Goal: Download file/media

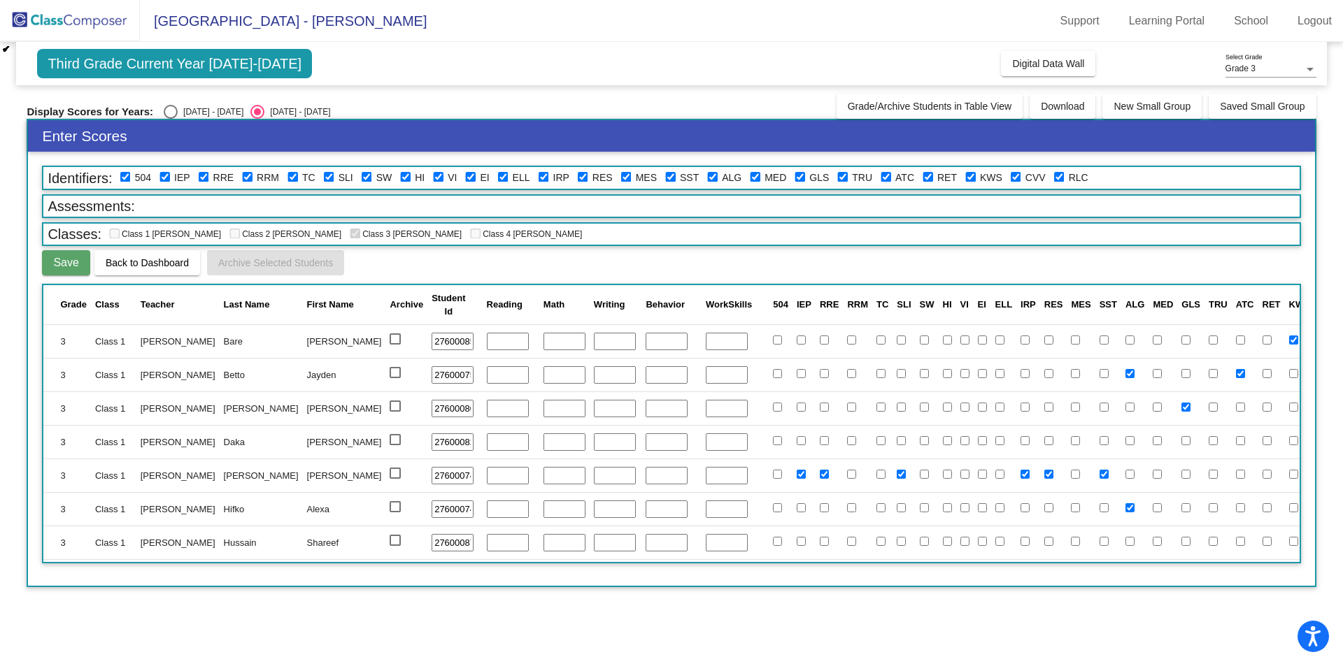
scroll to position [70, 0]
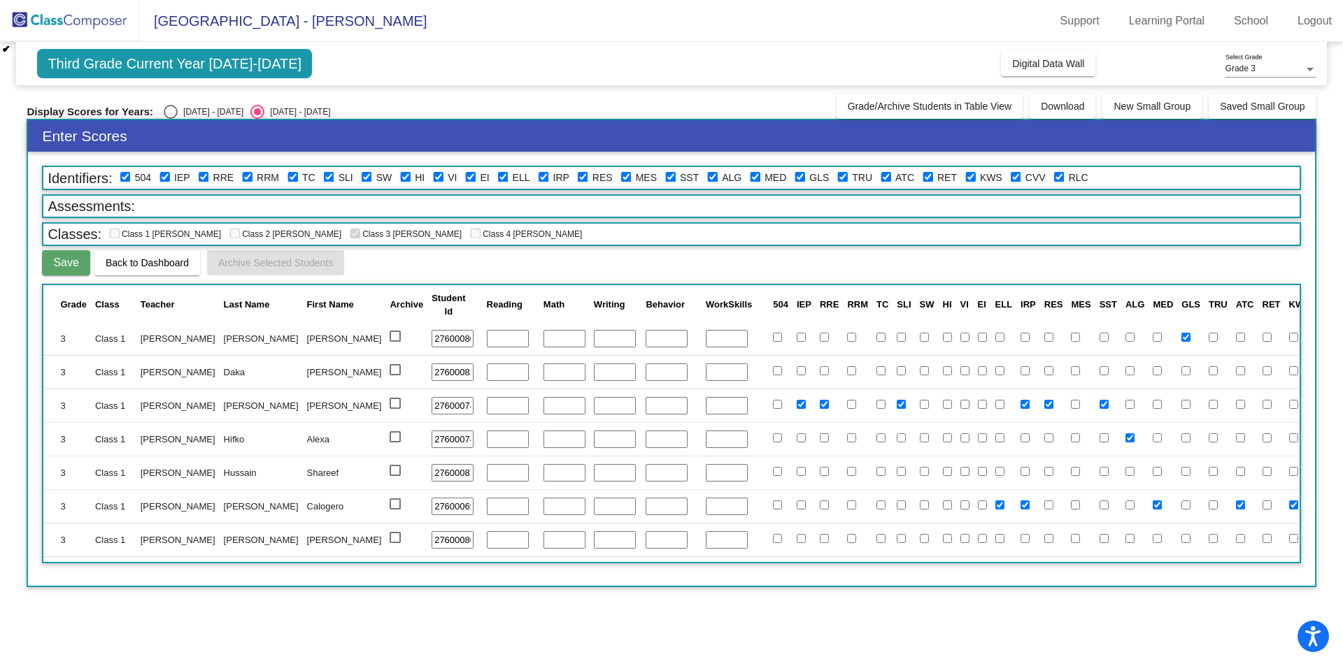
click at [177, 62] on span "Third Grade Current Year [DATE]-[DATE]" at bounding box center [174, 63] width 275 height 29
click at [126, 256] on button "Back to Dashboard" at bounding box center [147, 262] width 106 height 25
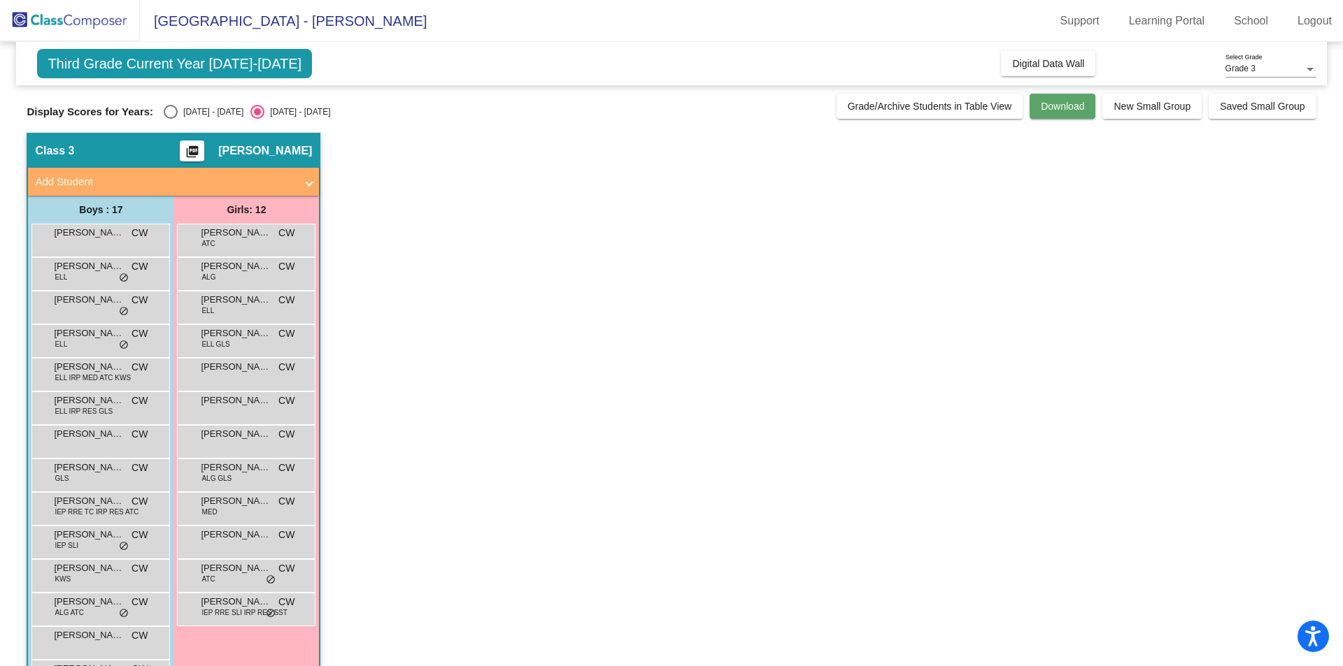
click at [1060, 103] on span "Download" at bounding box center [1062, 106] width 43 height 11
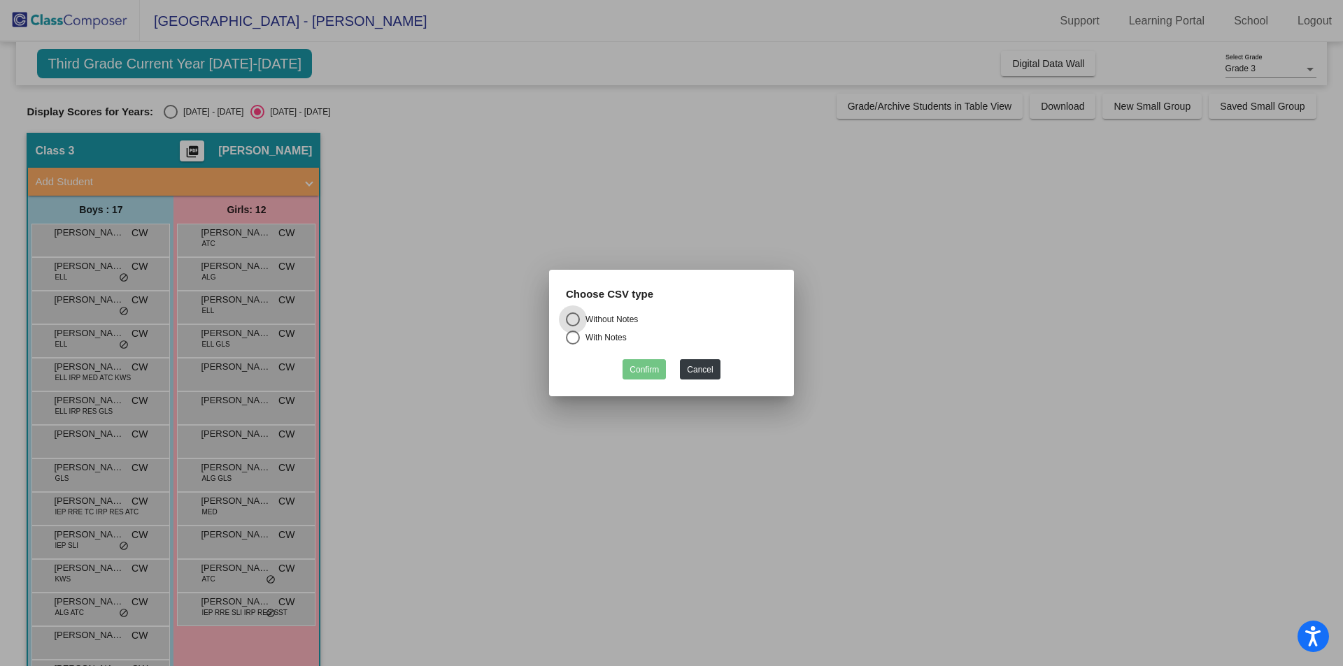
click at [570, 337] on div "Select an option" at bounding box center [573, 338] width 14 height 14
click at [572, 345] on input "With Notes" at bounding box center [572, 345] width 1 height 1
radio input "true"
click at [654, 366] on button "Confirm" at bounding box center [643, 369] width 43 height 20
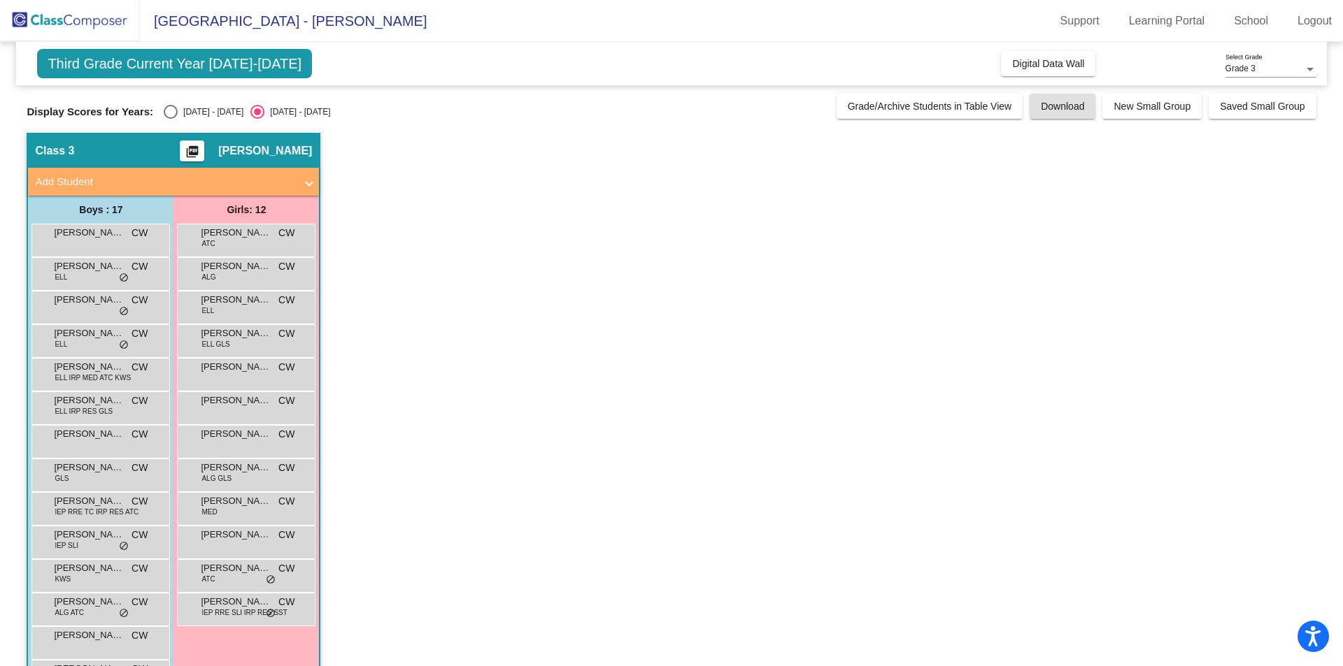
click at [308, 181] on span at bounding box center [309, 182] width 6 height 16
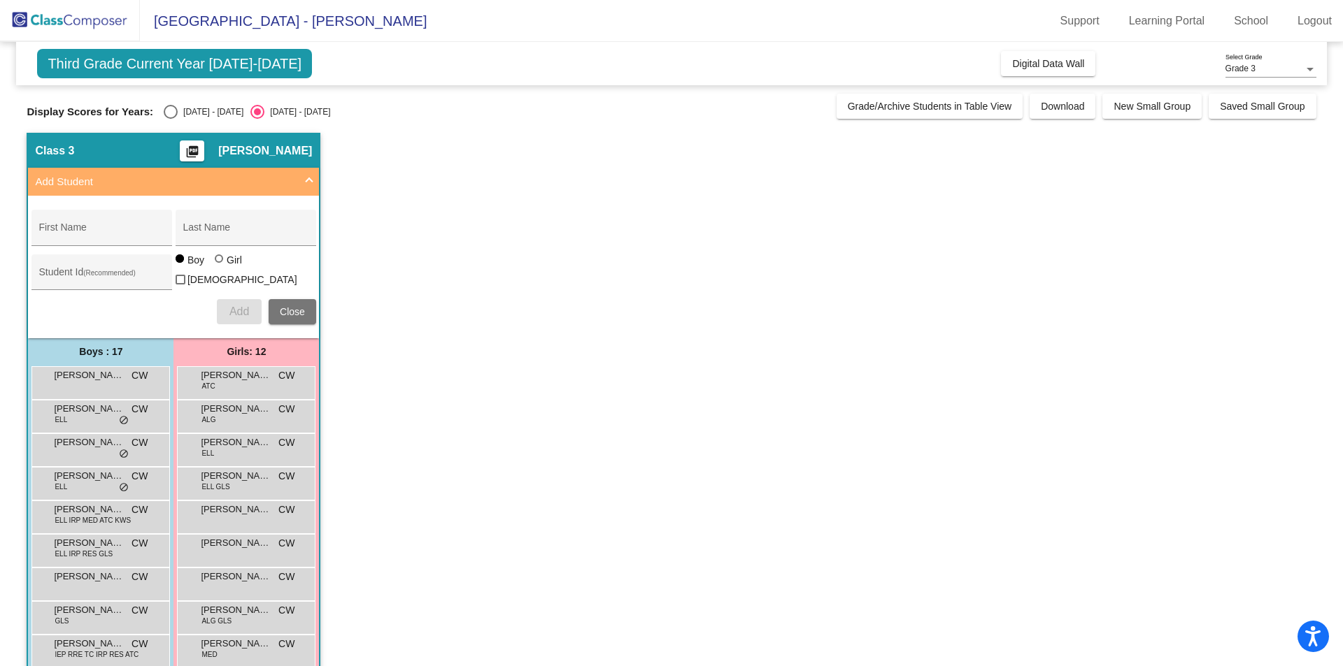
click at [308, 181] on span at bounding box center [309, 182] width 6 height 16
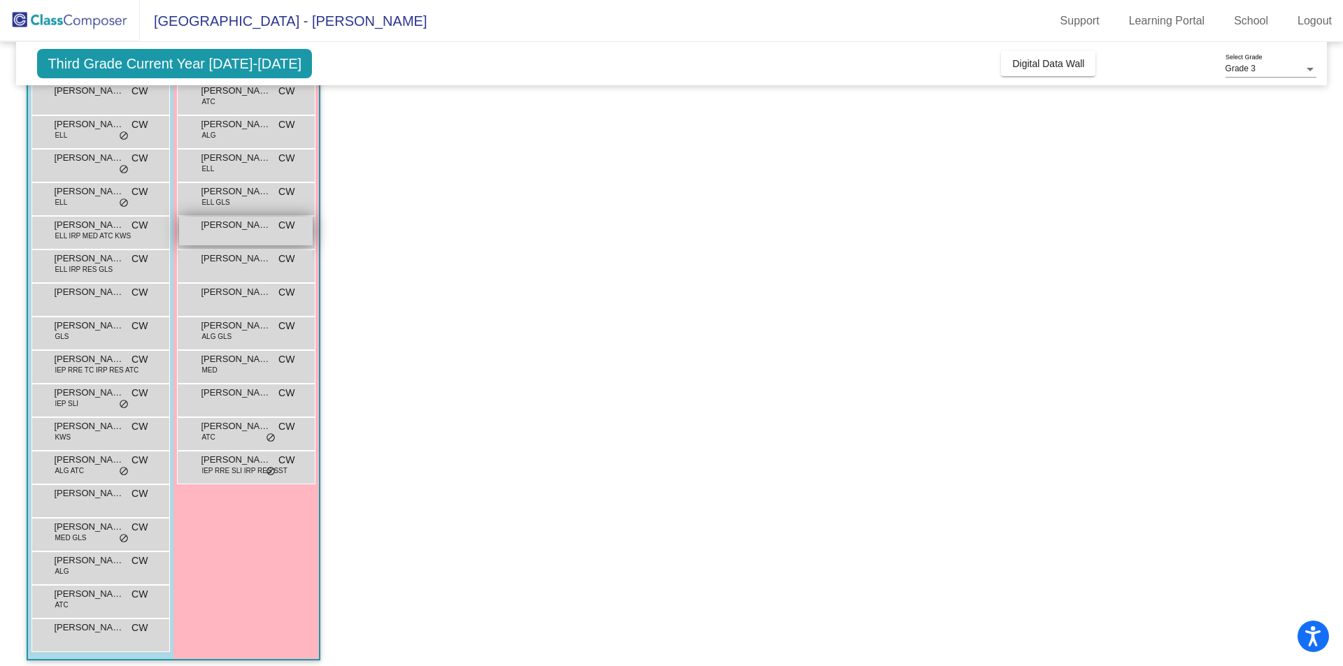
scroll to position [150, 0]
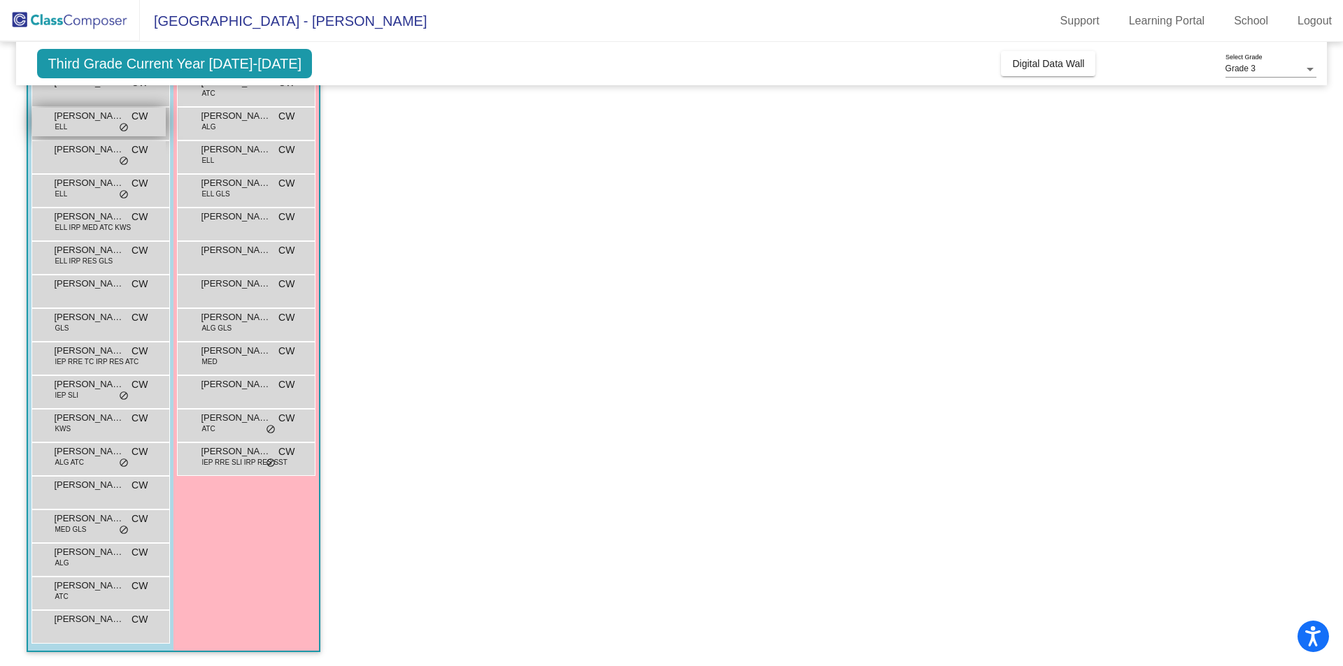
click at [116, 121] on span "[PERSON_NAME]" at bounding box center [89, 116] width 70 height 14
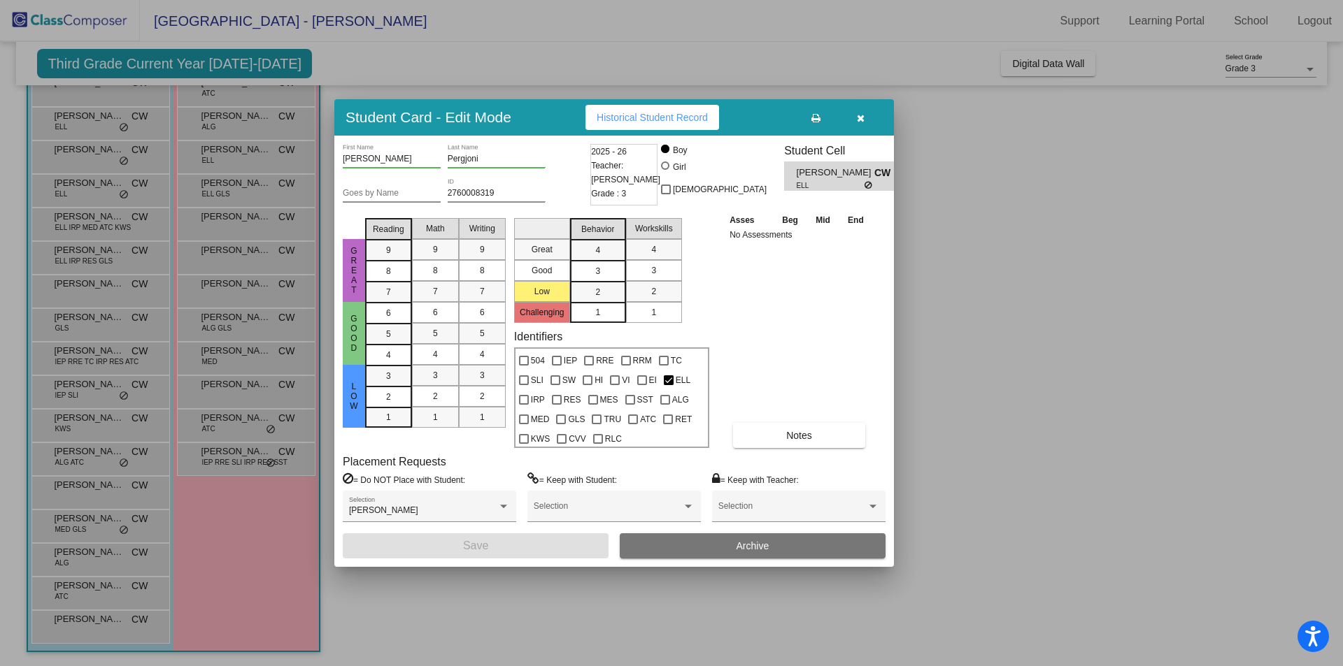
click at [863, 117] on icon "button" at bounding box center [861, 118] width 8 height 10
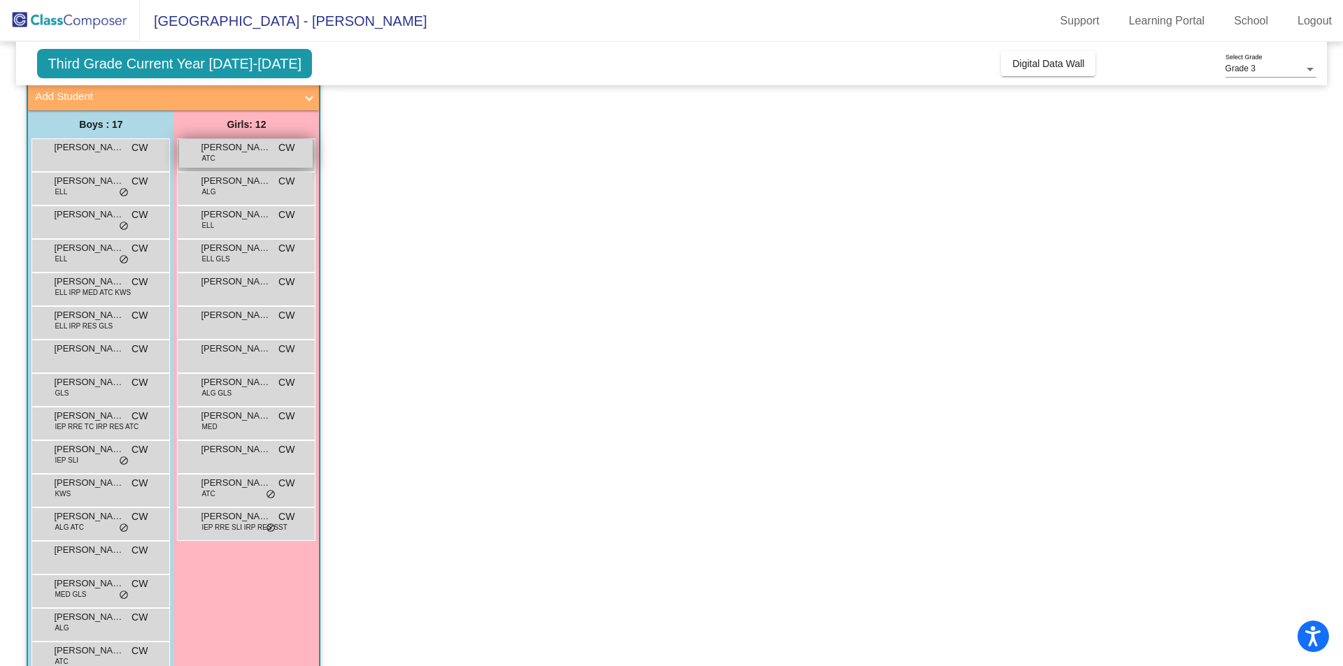
scroll to position [0, 0]
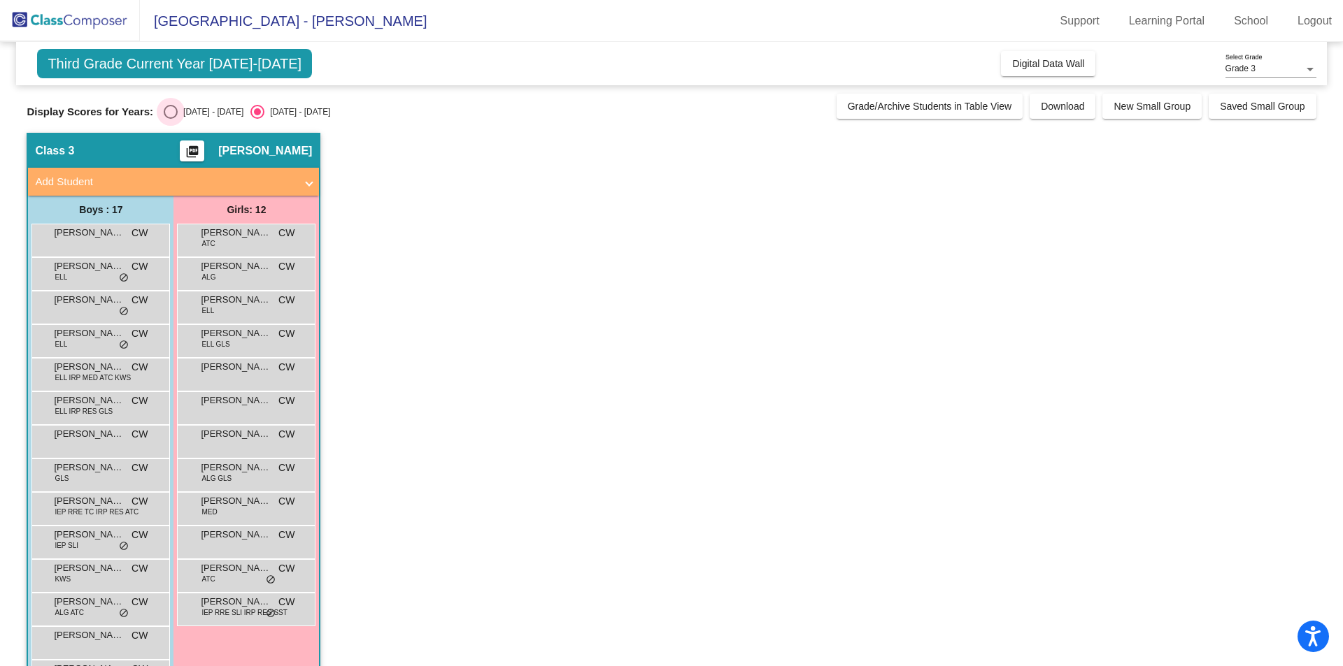
click at [174, 105] on div "Select an option" at bounding box center [171, 112] width 14 height 14
click at [171, 119] on input "[DATE] - [DATE]" at bounding box center [170, 119] width 1 height 1
radio input "true"
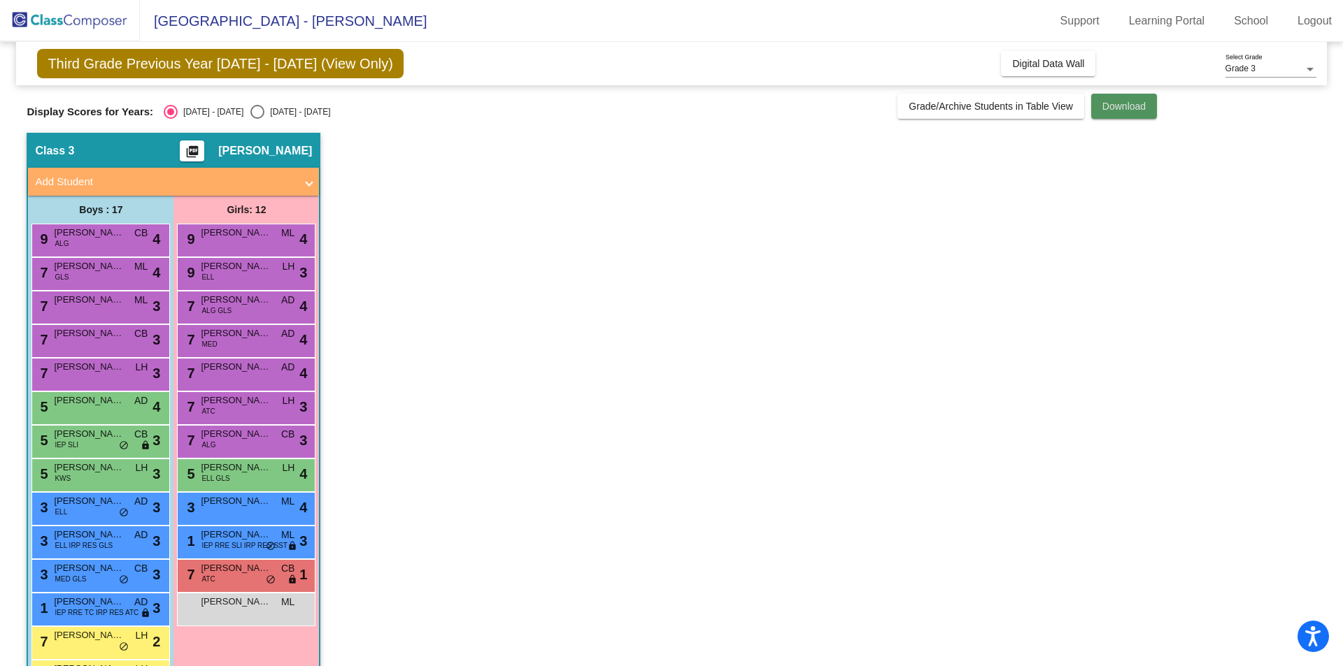
click at [1113, 101] on span "Download" at bounding box center [1123, 106] width 43 height 11
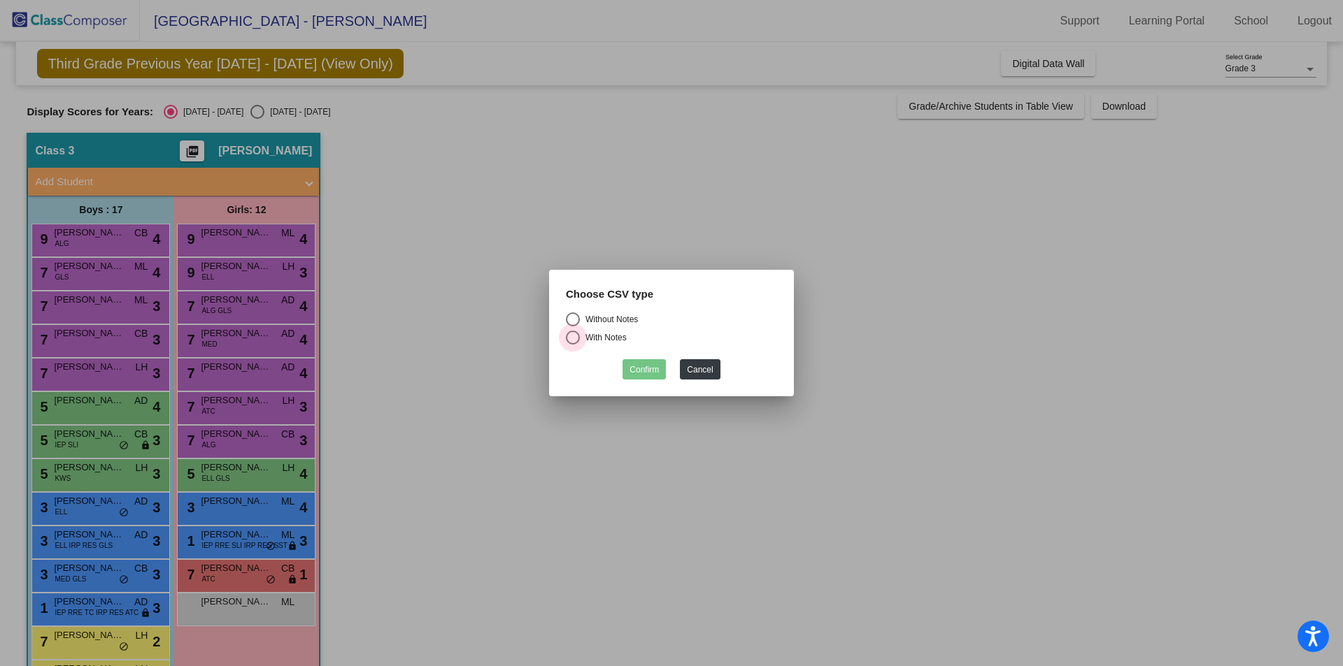
click at [572, 335] on div "Select an option" at bounding box center [573, 338] width 14 height 14
click at [572, 345] on input "With Notes" at bounding box center [572, 345] width 1 height 1
radio input "true"
click at [647, 367] on button "Confirm" at bounding box center [643, 369] width 43 height 20
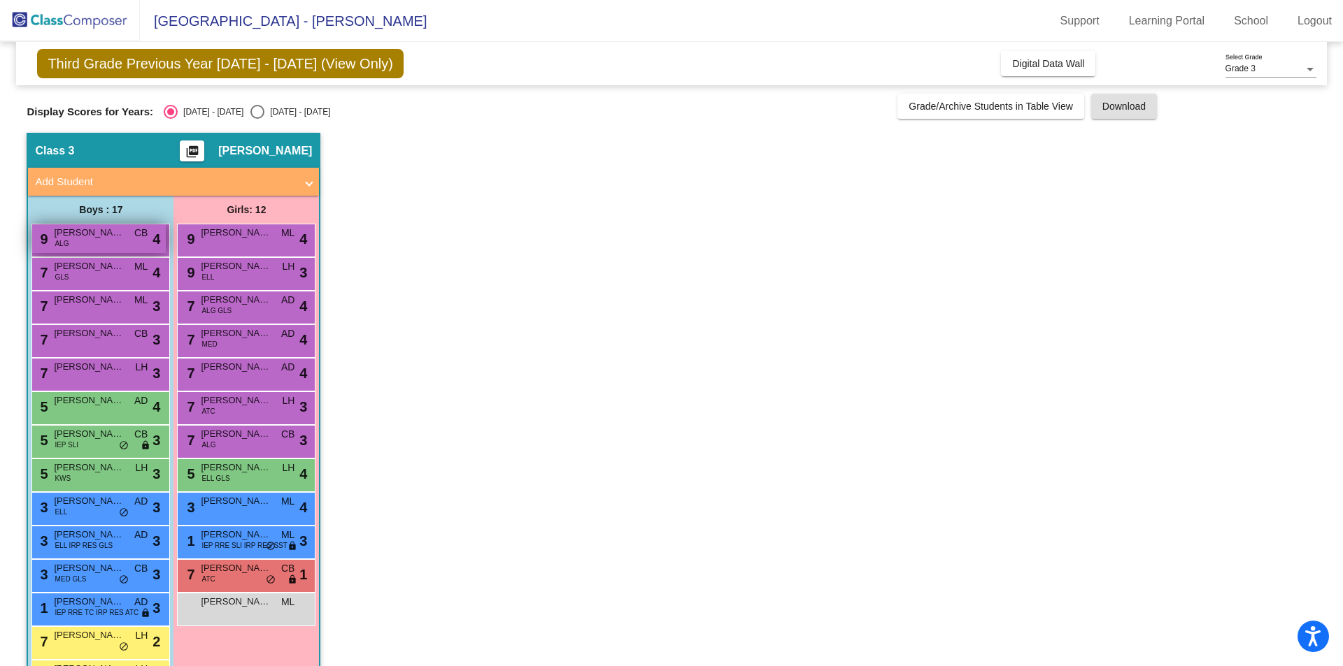
click at [113, 242] on div "9 Nik Nikprelaj ALG CB lock do_not_disturb_alt 4" at bounding box center [99, 238] width 134 height 29
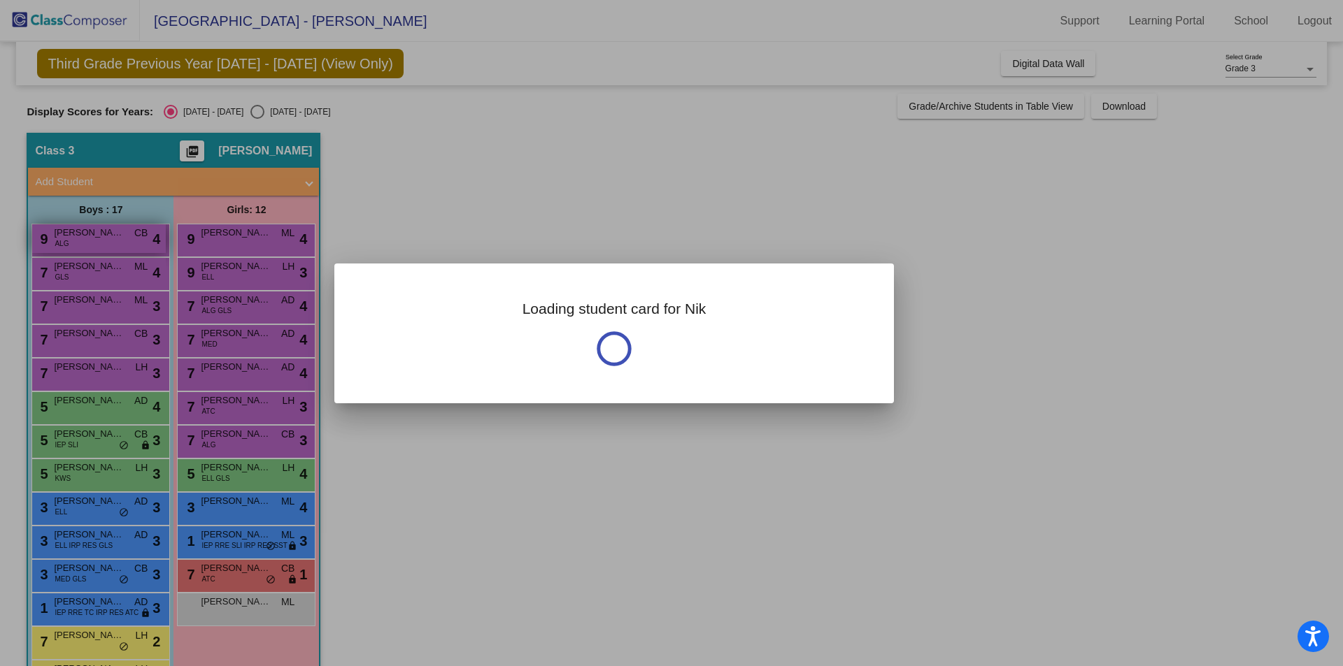
click at [113, 242] on div at bounding box center [671, 333] width 1343 height 666
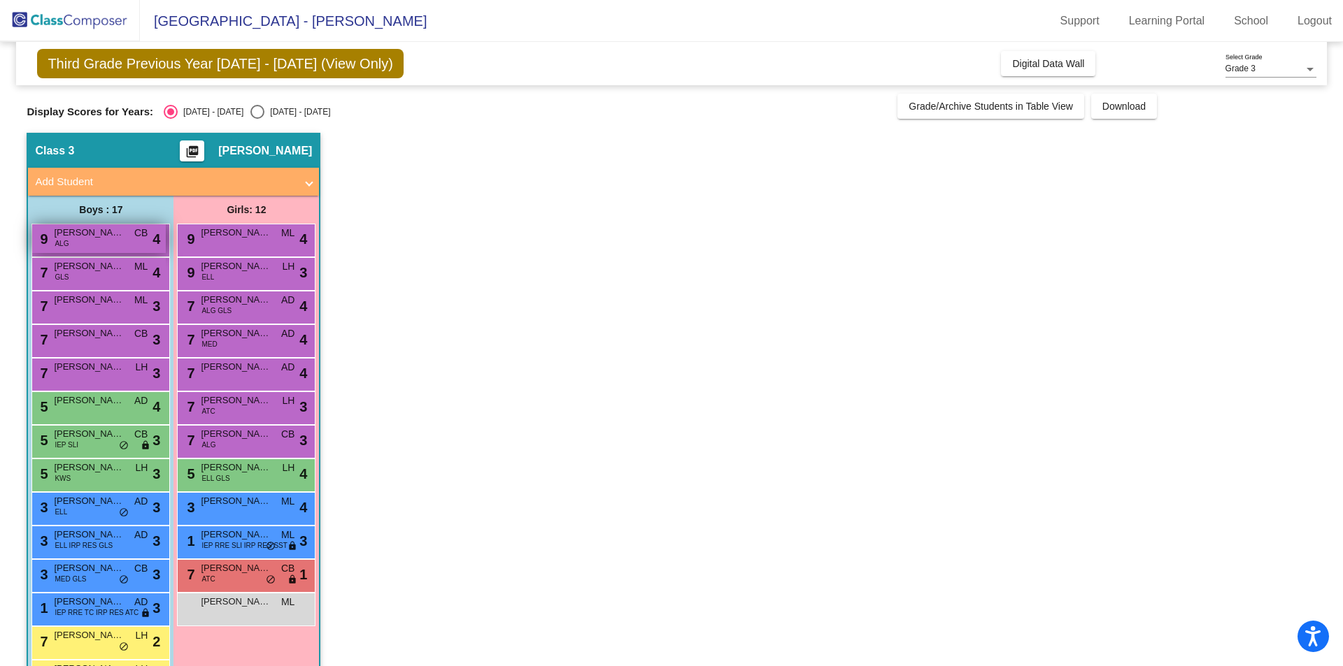
click at [110, 240] on div "9 Nik Nikprelaj ALG CB lock do_not_disturb_alt 4" at bounding box center [99, 238] width 134 height 29
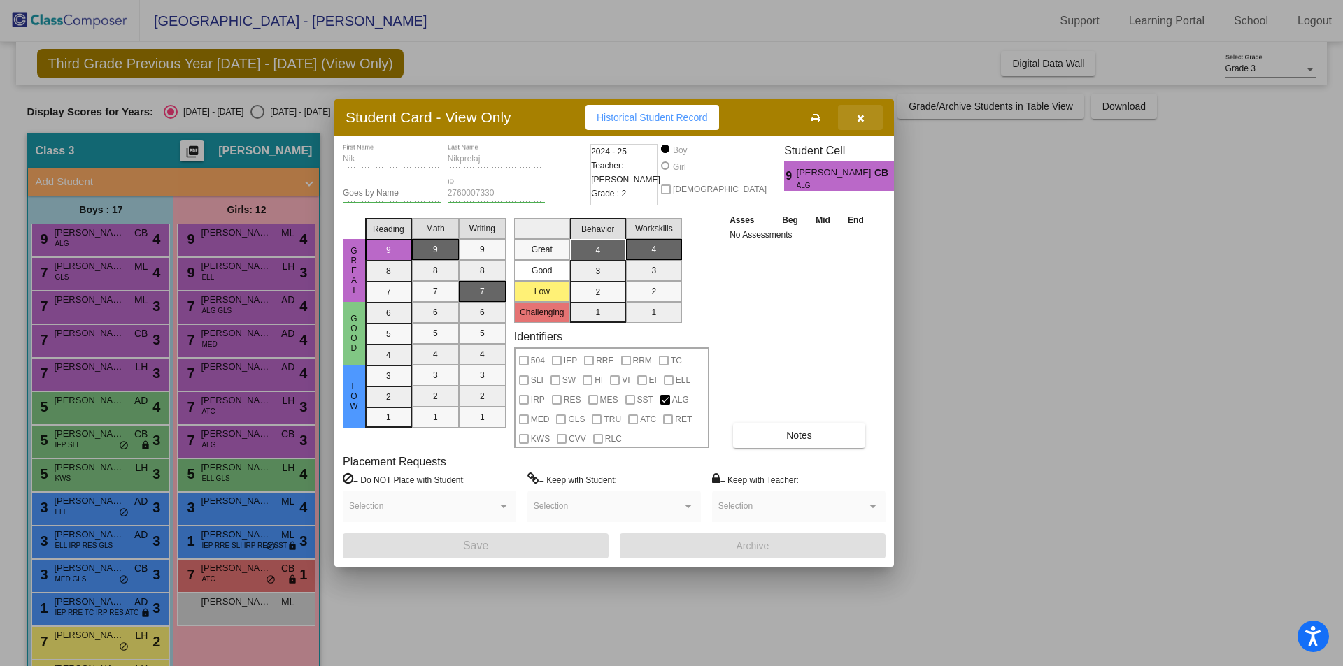
click at [867, 118] on button "button" at bounding box center [860, 117] width 45 height 25
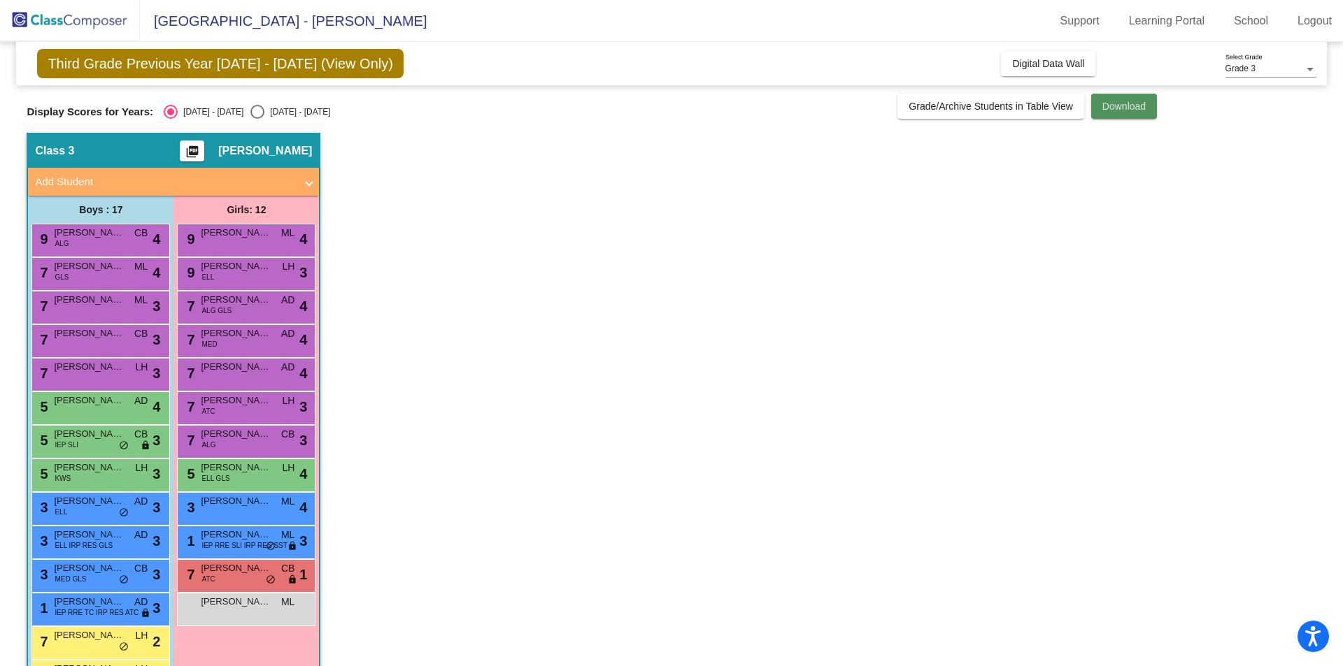
click at [1102, 108] on span "Download" at bounding box center [1123, 106] width 43 height 11
